Goal: Transaction & Acquisition: Purchase product/service

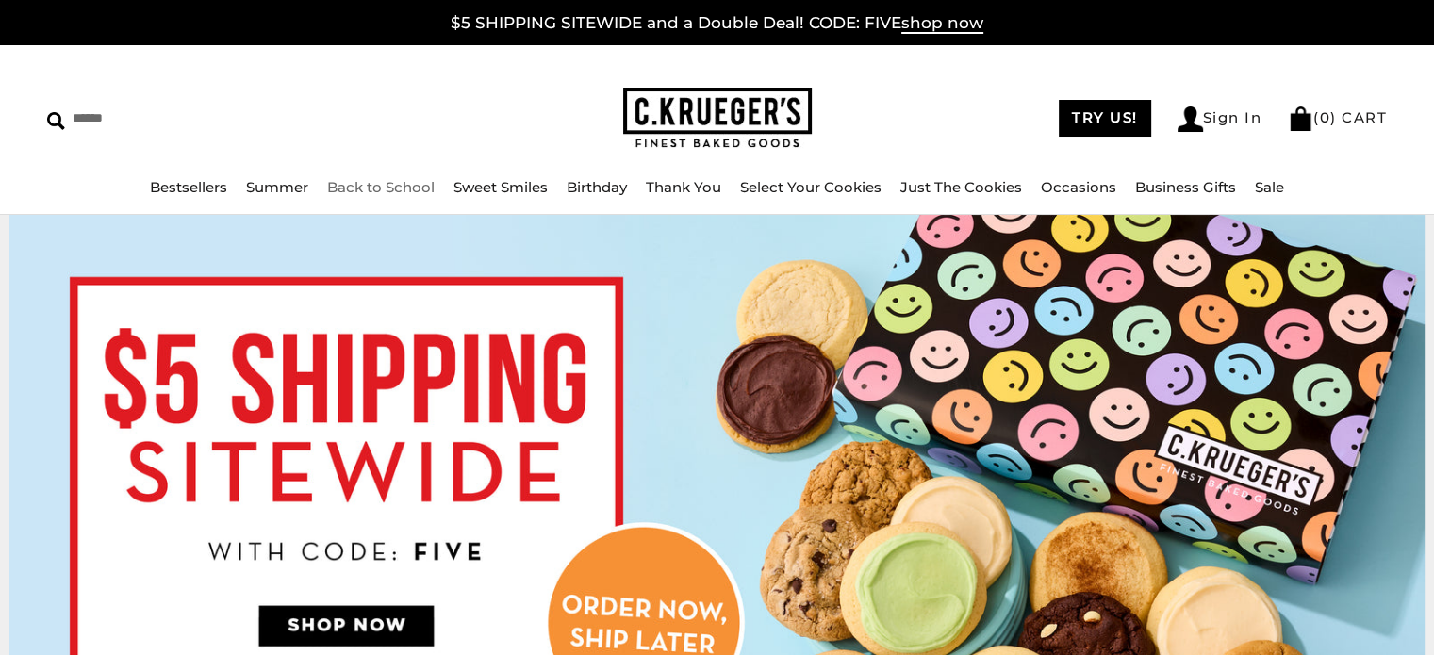
click at [366, 187] on link "Back to School" at bounding box center [380, 187] width 107 height 18
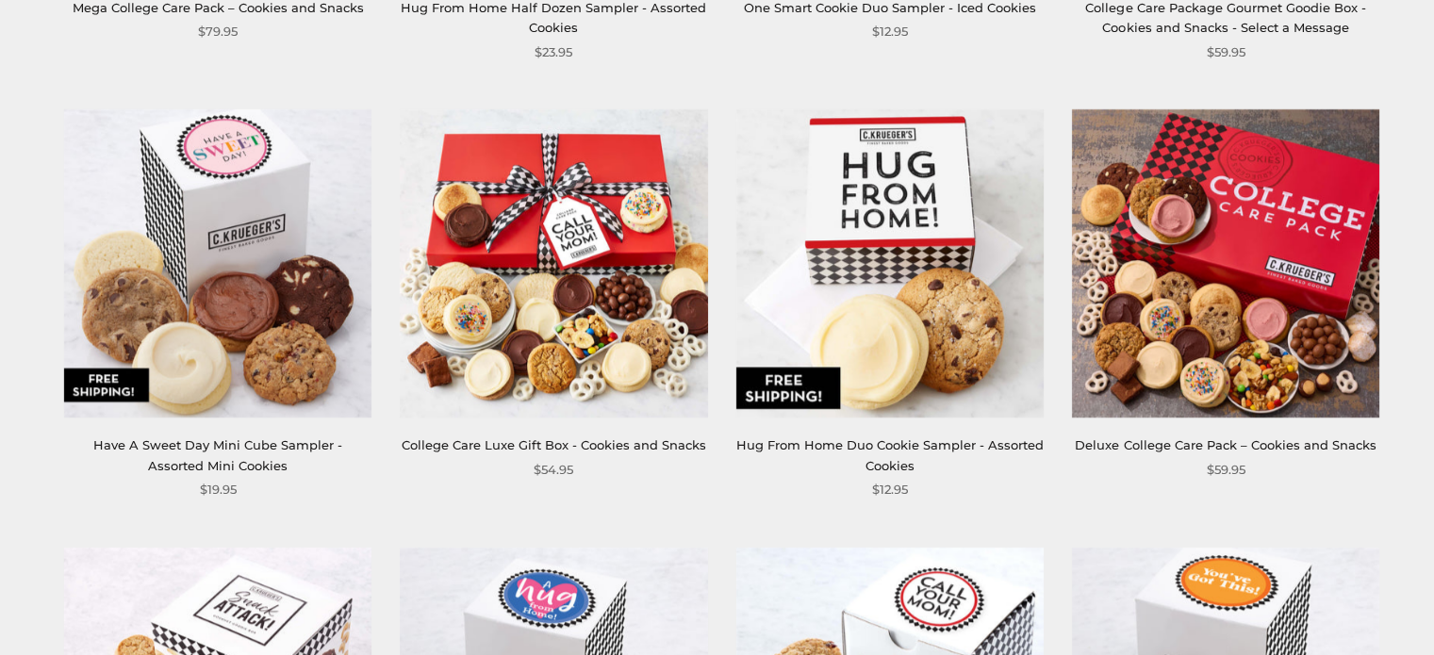
scroll to position [1555, 0]
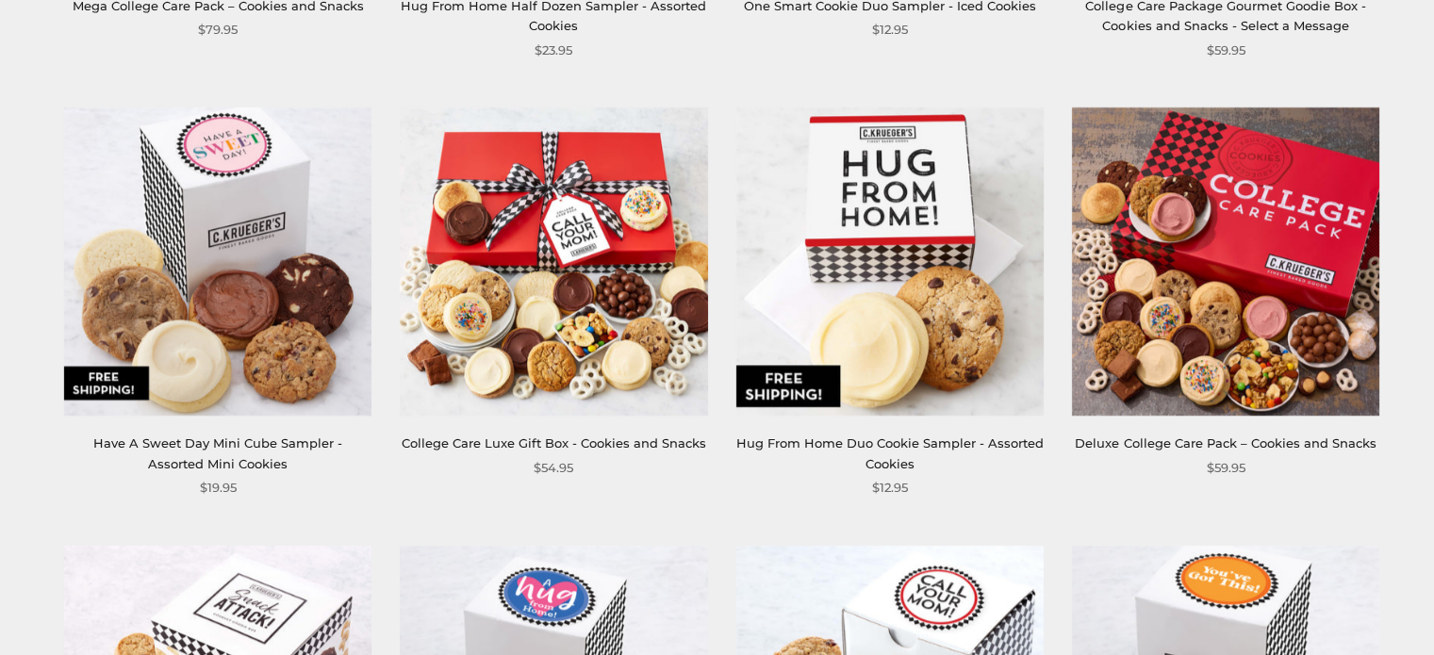
click at [335, 445] on link "Have A Sweet Day Mini Cube Sampler - Assorted Mini Cookies" at bounding box center [217, 452] width 249 height 35
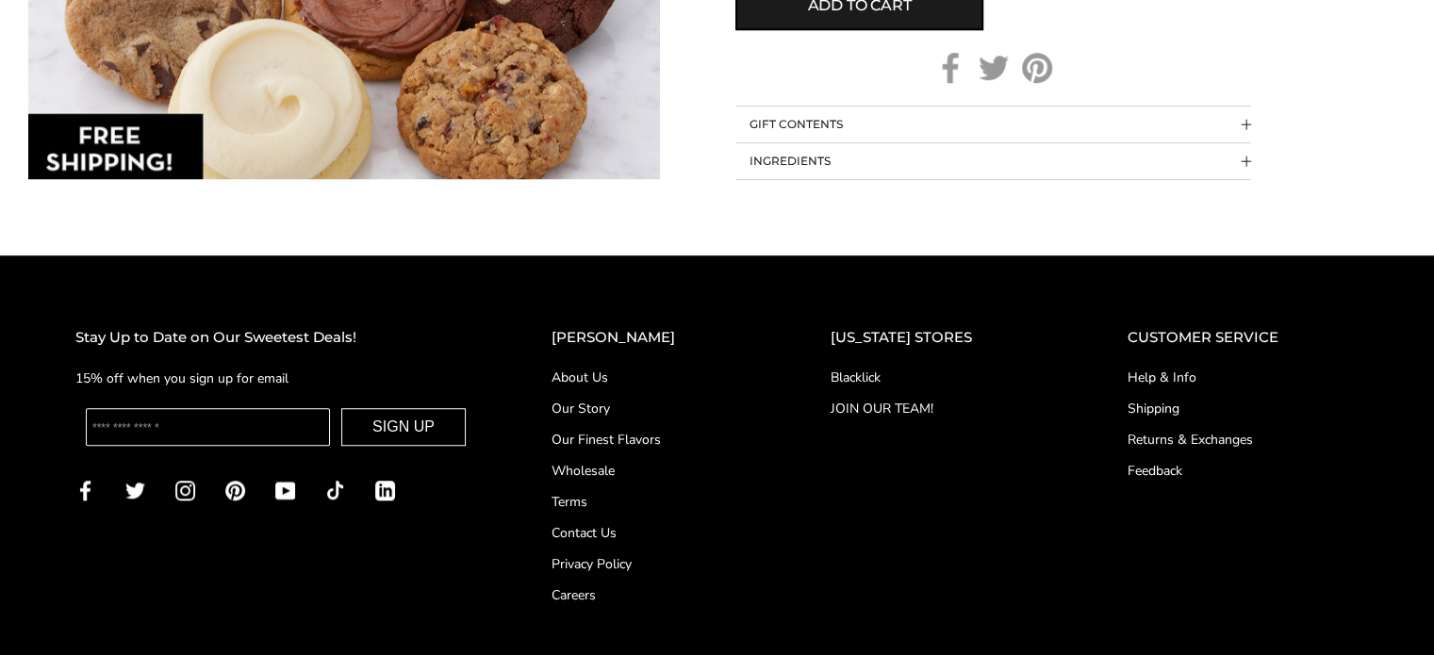
scroll to position [1333, 0]
